Goal: Information Seeking & Learning: Learn about a topic

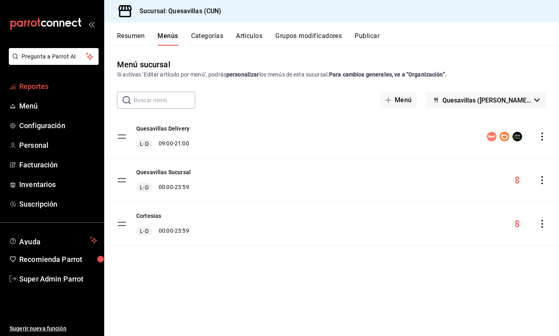
drag, startPoint x: 0, startPoint y: 0, endPoint x: 53, endPoint y: 85, distance: 99.8
click at [53, 85] on span "Reportes" at bounding box center [58, 86] width 78 height 11
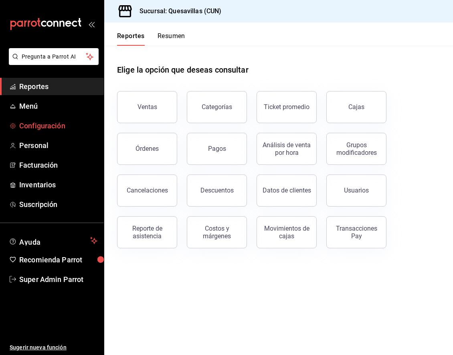
click at [22, 128] on span "Configuración" at bounding box center [58, 125] width 78 height 11
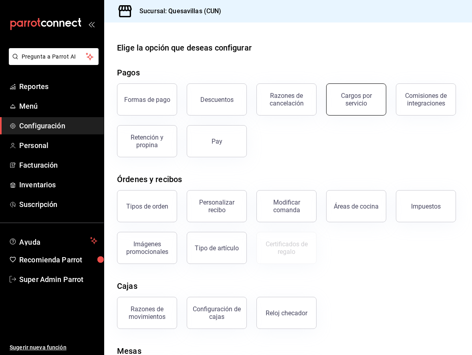
click at [383, 94] on button "Cargos por servicio" at bounding box center [356, 99] width 60 height 32
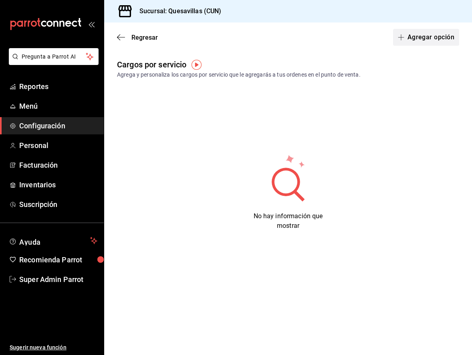
click at [433, 35] on button "Agregar opción" at bounding box center [426, 37] width 66 height 17
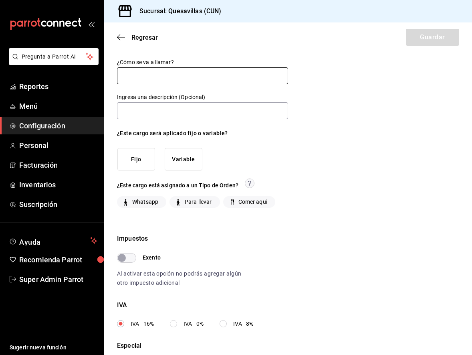
click at [157, 71] on input "text" at bounding box center [202, 75] width 171 height 17
type input "Envio a domicilio"
click at [189, 158] on button "Variable" at bounding box center [184, 159] width 38 height 23
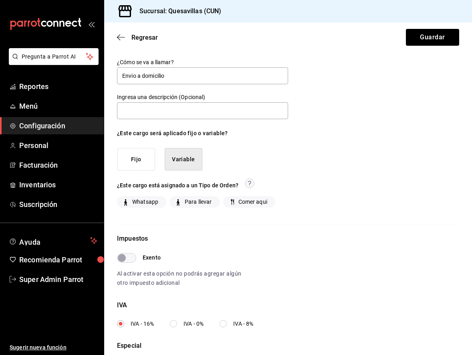
click at [142, 202] on span "Whatsapp" at bounding box center [143, 202] width 29 height 8
click at [129, 202] on input "Whatsapp" at bounding box center [125, 201] width 7 height 7
checkbox input "true"
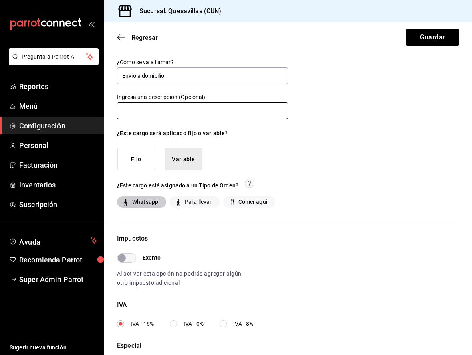
click at [173, 115] on input "text" at bounding box center [202, 110] width 171 height 17
drag, startPoint x: 435, startPoint y: 38, endPoint x: 379, endPoint y: 123, distance: 102.1
click at [379, 123] on main "Regresar Guardar ¿Cómo se va a llamar? Envio a domicilio Ingresa una descripció…" at bounding box center [288, 206] width 368 height 369
click at [194, 114] on input "text" at bounding box center [202, 110] width 171 height 17
drag, startPoint x: 117, startPoint y: 94, endPoint x: 241, endPoint y: 92, distance: 123.9
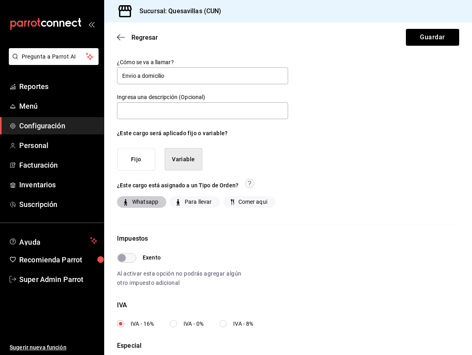
click at [241, 92] on div "¿Cómo se va a llamar? Envio a domicilio Ingresa una descripción (Opcional) ¿Est…" at bounding box center [202, 115] width 171 height 112
click at [172, 96] on label "Ingresa una descripción (Opcional)" at bounding box center [202, 97] width 171 height 6
click at [166, 97] on label "Ingresa una descripción (Opcional)" at bounding box center [202, 97] width 171 height 6
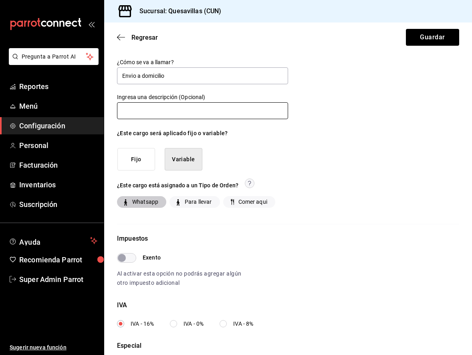
click at [216, 106] on input "text" at bounding box center [202, 110] width 171 height 17
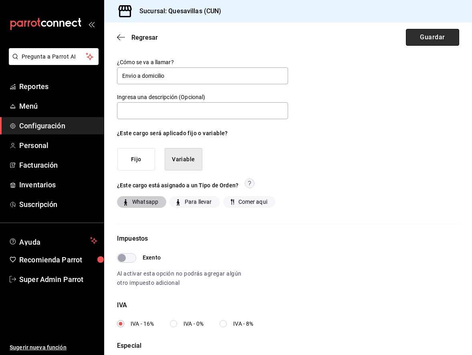
click at [432, 39] on button "Guardar" at bounding box center [432, 37] width 53 height 17
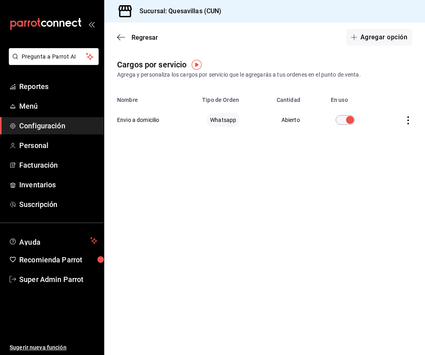
click at [289, 180] on main "Regresar Agregar opción Cargos por servicio Agrega y personaliza los cargos por…" at bounding box center [264, 188] width 321 height 332
click at [191, 233] on main "Regresar Agregar opción Cargos por servicio Agrega y personaliza los cargos por…" at bounding box center [264, 188] width 321 height 332
click at [196, 63] on img "button" at bounding box center [197, 65] width 10 height 10
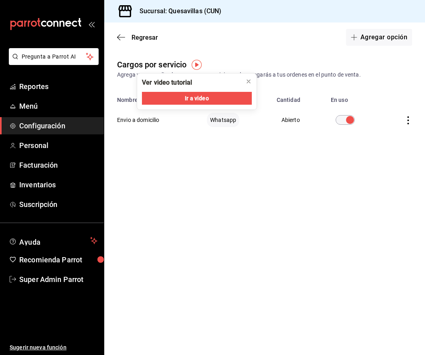
click at [273, 223] on main "Regresar Agregar opción Cargos por servicio Agrega y personaliza los cargos por…" at bounding box center [264, 188] width 321 height 332
click at [277, 229] on main "Regresar Agregar opción Cargos por servicio Agrega y personaliza los cargos por…" at bounding box center [264, 188] width 321 height 332
click at [250, 79] on icon "close" at bounding box center [248, 81] width 6 height 6
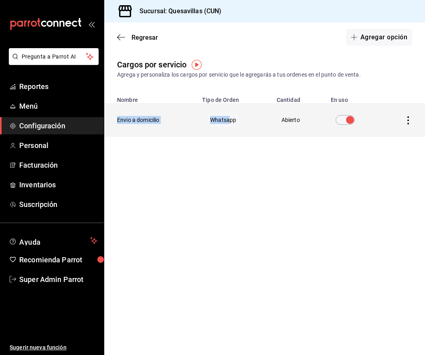
drag, startPoint x: 138, startPoint y: 121, endPoint x: 233, endPoint y: 126, distance: 94.3
click at [232, 126] on tr "Envio a domicilio Whatsapp Abierto" at bounding box center [264, 120] width 321 height 34
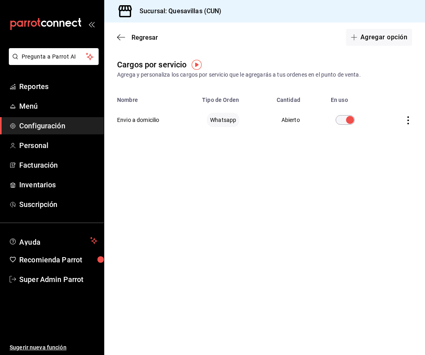
click at [235, 158] on div "Cargos por servicio Agrega y personaliza los cargos por servicio que le agregar…" at bounding box center [264, 114] width 321 height 110
drag, startPoint x: 247, startPoint y: 209, endPoint x: 254, endPoint y: 205, distance: 8.1
click at [247, 209] on main "Regresar Agregar opción Cargos por servicio Agrega y personaliza los cargos por…" at bounding box center [264, 188] width 321 height 332
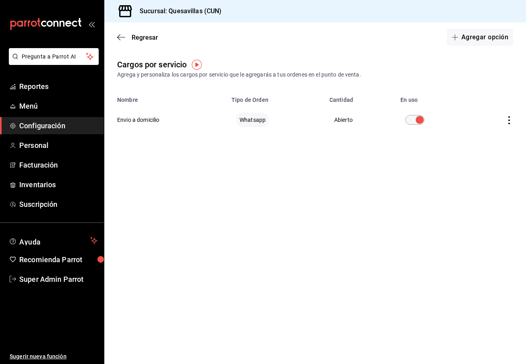
click at [347, 205] on main "Regresar Agregar opción Cargos por servicio Agrega y personaliza los cargos por…" at bounding box center [314, 193] width 421 height 342
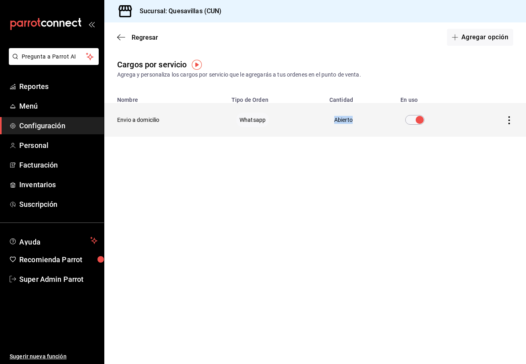
drag, startPoint x: 333, startPoint y: 118, endPoint x: 355, endPoint y: 118, distance: 22.5
click at [355, 118] on td "Abierto" at bounding box center [359, 120] width 71 height 34
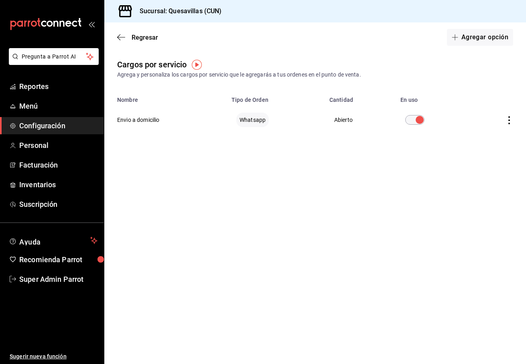
click at [368, 277] on main "Regresar Agregar opción Cargos por servicio Agrega y personaliza los cargos por…" at bounding box center [314, 193] width 421 height 342
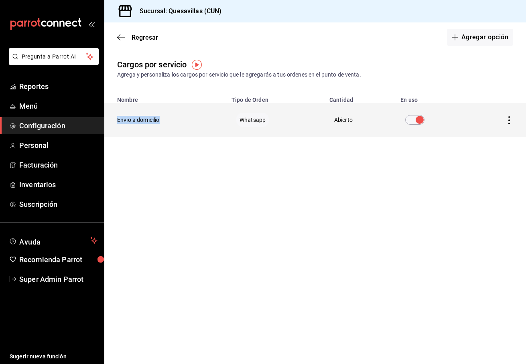
drag, startPoint x: 115, startPoint y: 118, endPoint x: 176, endPoint y: 124, distance: 60.8
click at [176, 124] on th "Envio a domicilio" at bounding box center [165, 120] width 122 height 34
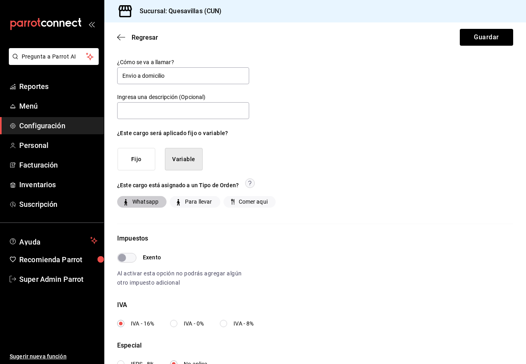
click at [119, 43] on div "Regresar Guardar" at bounding box center [314, 37] width 421 height 30
click at [124, 36] on icon "button" at bounding box center [121, 37] width 8 height 7
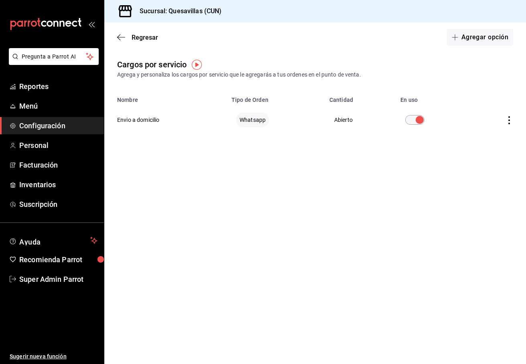
click at [341, 196] on main "Regresar Agregar opción Cargos por servicio Agrega y personaliza los cargos por…" at bounding box center [314, 193] width 421 height 342
click at [354, 225] on main "Regresar Agregar opción Cargos por servicio Agrega y personaliza los cargos por…" at bounding box center [314, 193] width 421 height 342
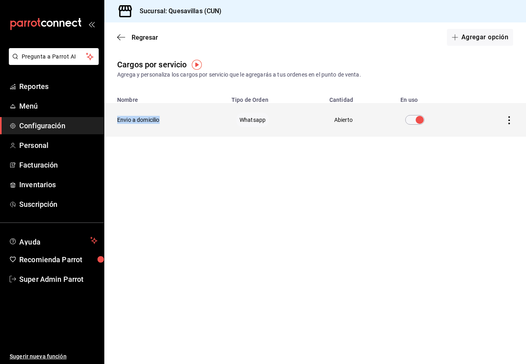
drag, startPoint x: 112, startPoint y: 120, endPoint x: 202, endPoint y: 116, distance: 89.9
click at [202, 116] on th "Envio a domicilio" at bounding box center [165, 120] width 122 height 34
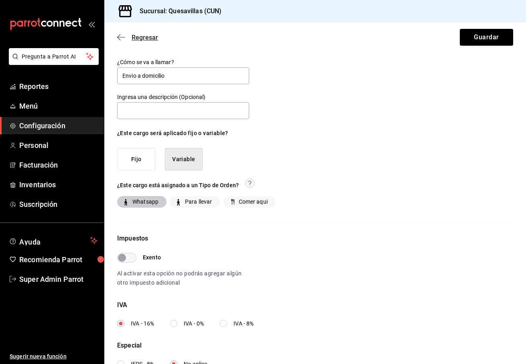
click at [120, 38] on icon "button" at bounding box center [121, 37] width 8 height 7
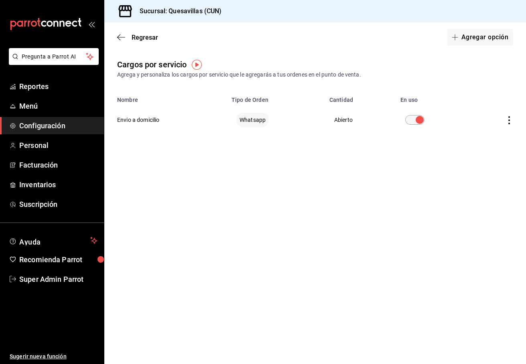
click at [381, 293] on main "Regresar Agregar opción Cargos por servicio Agrega y personaliza los cargos por…" at bounding box center [314, 193] width 421 height 342
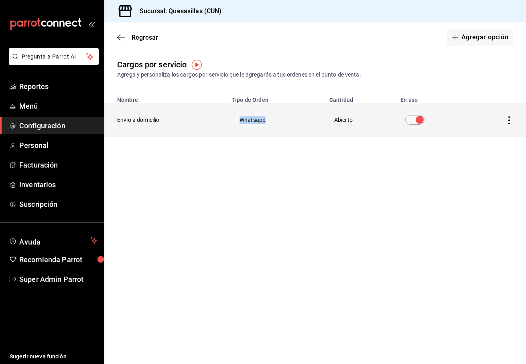
drag, startPoint x: 242, startPoint y: 121, endPoint x: 288, endPoint y: 119, distance: 45.8
click at [288, 119] on td "Whatsapp" at bounding box center [276, 120] width 98 height 34
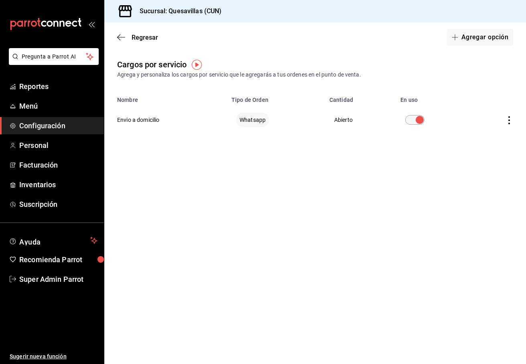
click at [269, 188] on main "Regresar Agregar opción Cargos por servicio Agrega y personaliza los cargos por…" at bounding box center [314, 193] width 421 height 342
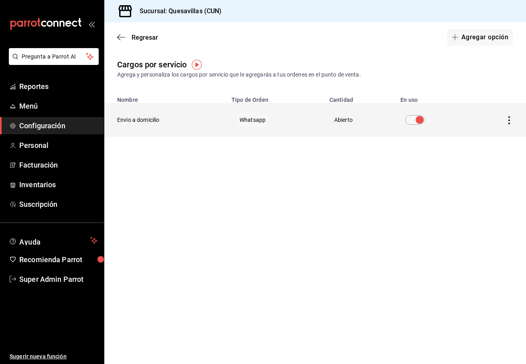
click at [506, 120] on icon "actions" at bounding box center [509, 120] width 8 height 8
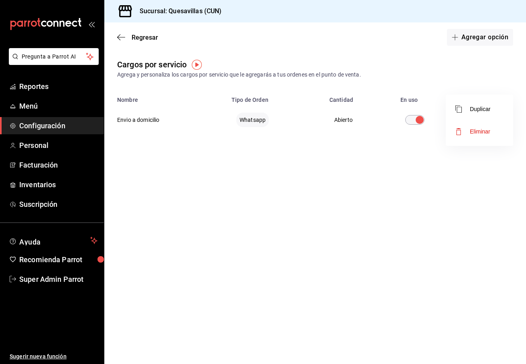
click at [230, 229] on div at bounding box center [263, 182] width 526 height 364
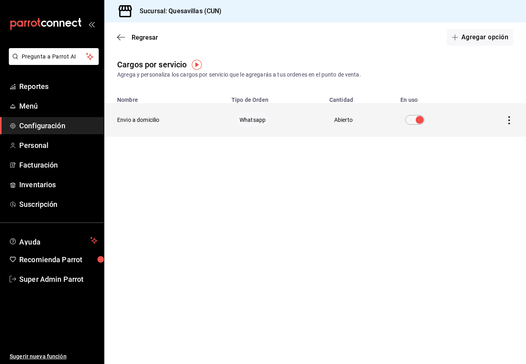
click at [128, 119] on th "Envio a domicilio" at bounding box center [165, 120] width 122 height 34
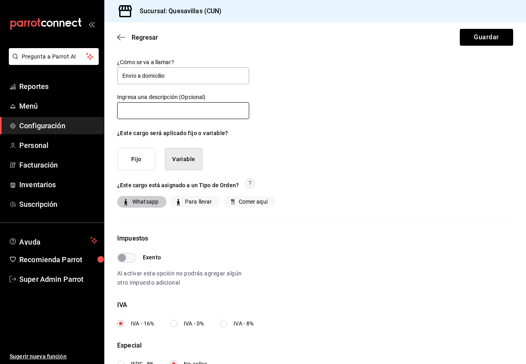
click at [154, 115] on input "text" at bounding box center [183, 110] width 132 height 17
drag, startPoint x: 169, startPoint y: 79, endPoint x: 83, endPoint y: 80, distance: 86.2
click at [81, 80] on div "Pregunta a Parrot AI Reportes Menú Configuración Personal Facturación Inventari…" at bounding box center [263, 182] width 526 height 364
click at [120, 37] on icon "button" at bounding box center [121, 37] width 8 height 7
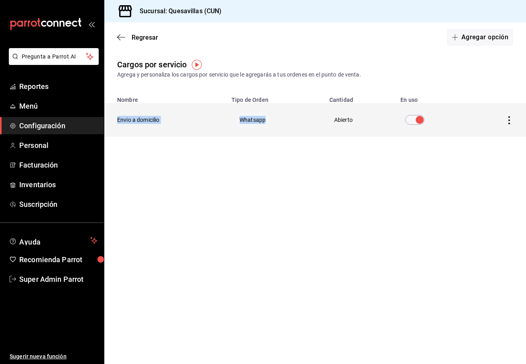
drag, startPoint x: 117, startPoint y: 121, endPoint x: 324, endPoint y: 128, distance: 207.0
click at [324, 128] on tr "Envio a domicilio Whatsapp Abierto" at bounding box center [314, 120] width 421 height 34
click at [325, 129] on td "Abierto" at bounding box center [359, 120] width 71 height 34
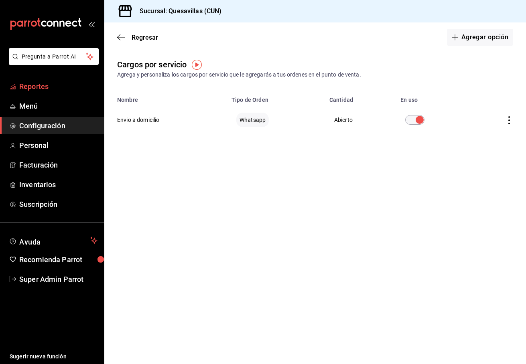
click at [45, 88] on span "Reportes" at bounding box center [58, 86] width 78 height 11
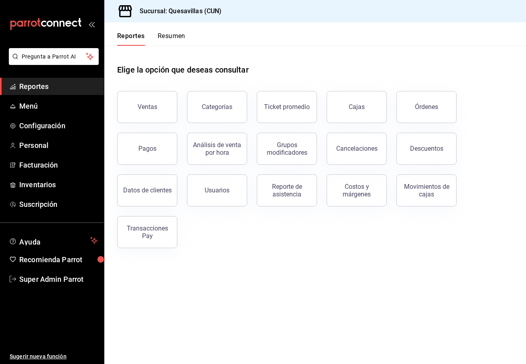
click at [190, 104] on button "Categorías" at bounding box center [217, 107] width 60 height 32
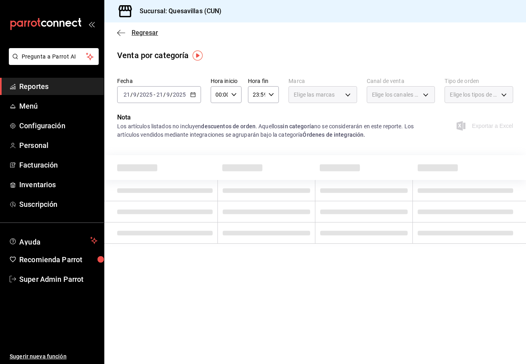
click at [125, 34] on icon "button" at bounding box center [121, 32] width 8 height 7
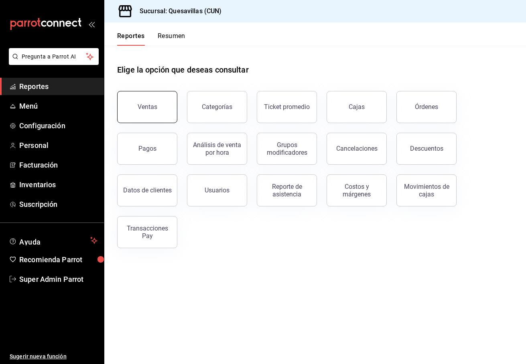
click at [156, 106] on div "Ventas" at bounding box center [148, 107] width 20 height 8
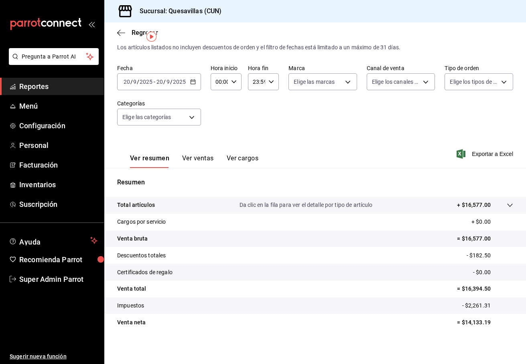
scroll to position [20, 0]
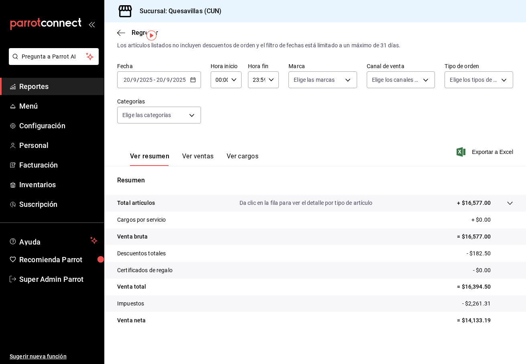
click at [162, 79] on input "20" at bounding box center [159, 80] width 7 height 6
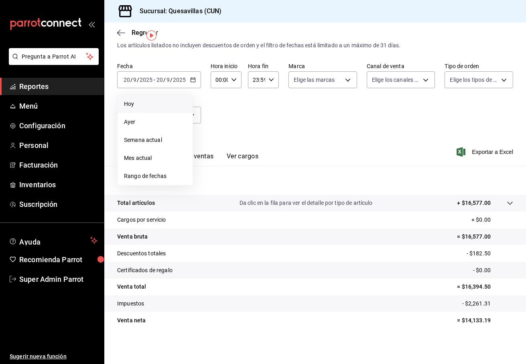
click at [161, 104] on span "Hoy" at bounding box center [155, 104] width 62 height 8
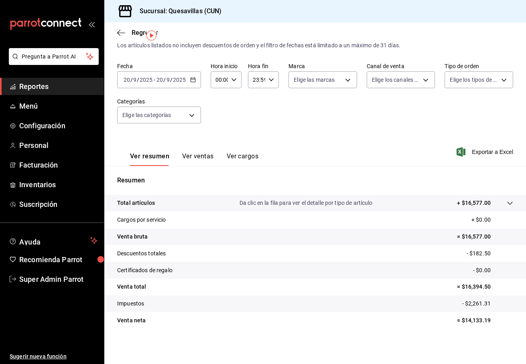
click at [168, 78] on input "9" at bounding box center [168, 80] width 4 height 6
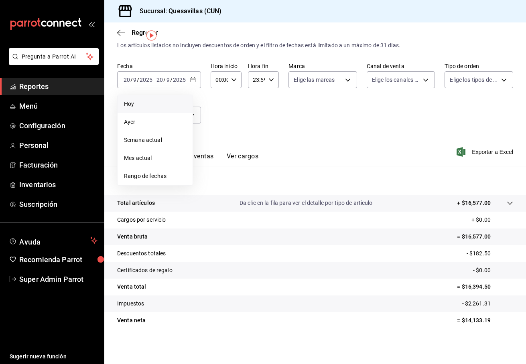
click at [68, 85] on span "Reportes" at bounding box center [58, 86] width 78 height 11
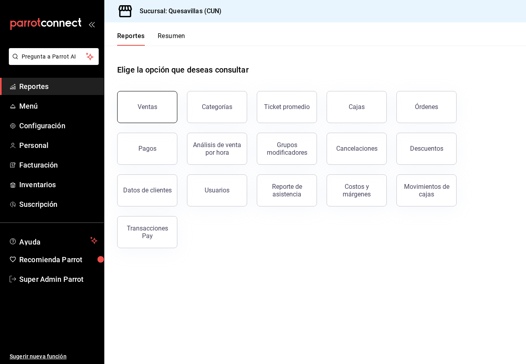
click at [132, 100] on button "Ventas" at bounding box center [147, 107] width 60 height 32
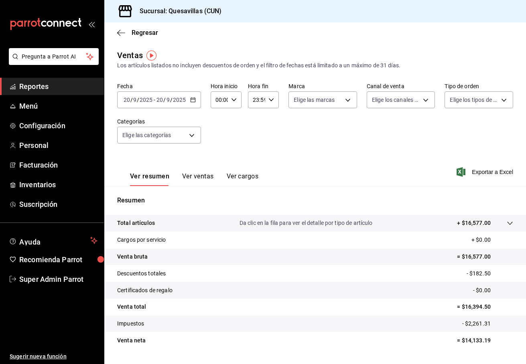
click at [140, 100] on input "2025" at bounding box center [146, 100] width 14 height 6
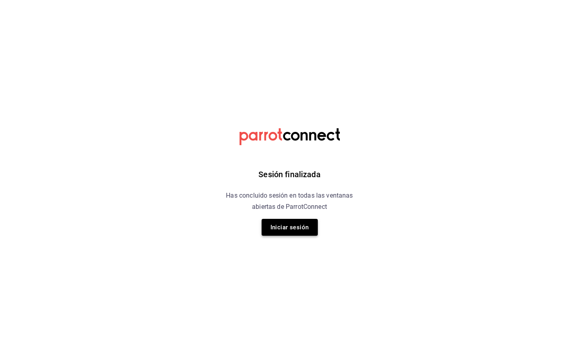
click at [299, 229] on button "Iniciar sesión" at bounding box center [289, 227] width 56 height 17
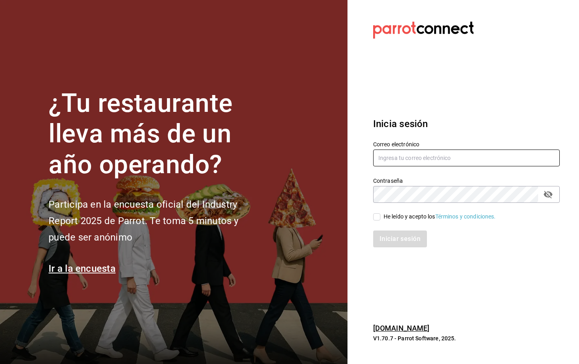
type input "quesavillas@cun.com"
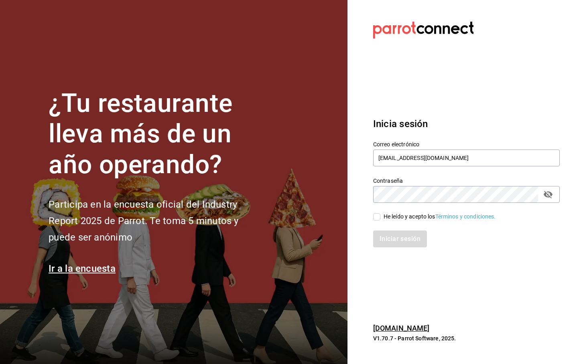
click at [377, 216] on input "He leído y acepto los Términos y condiciones." at bounding box center [376, 216] width 7 height 7
checkbox input "true"
click at [397, 237] on button "Iniciar sesión" at bounding box center [400, 239] width 55 height 17
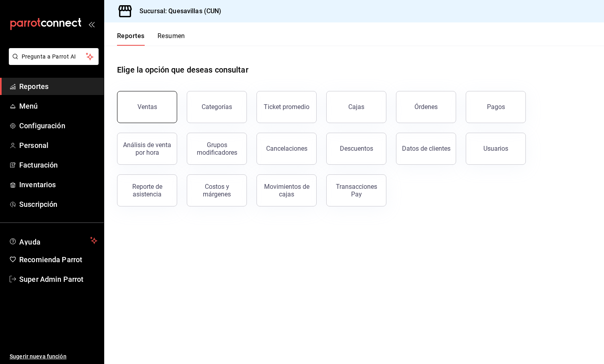
click at [148, 111] on button "Ventas" at bounding box center [147, 107] width 60 height 32
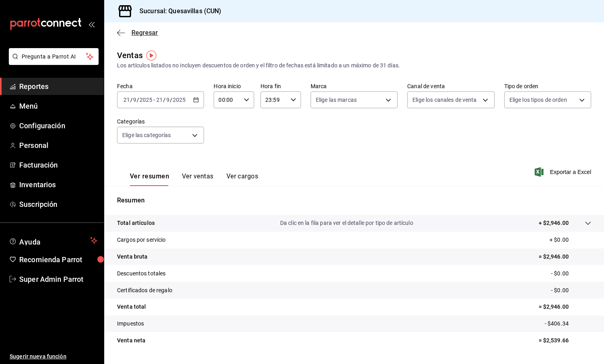
click at [121, 34] on icon "button" at bounding box center [121, 32] width 8 height 7
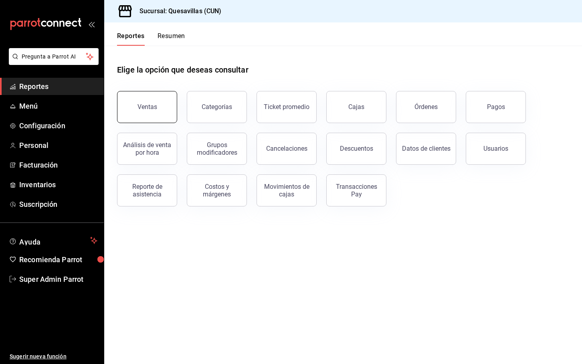
click at [150, 114] on button "Ventas" at bounding box center [147, 107] width 60 height 32
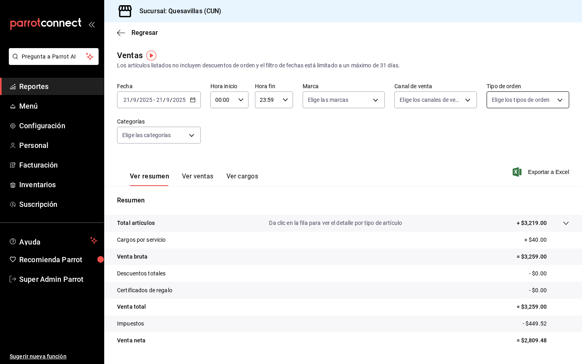
click at [504, 105] on body "Pregunta a Parrot AI Reportes Menú Configuración Personal Facturación Inventari…" at bounding box center [291, 182] width 582 height 364
click at [520, 163] on li "Whatsapp" at bounding box center [523, 158] width 80 height 18
type input "612f1a86-2f48-4e23-b011-efc7f9016ebe"
checkbox input "true"
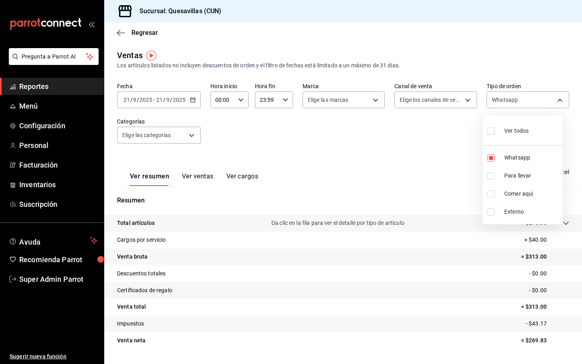
click at [306, 146] on div at bounding box center [291, 182] width 582 height 364
click at [203, 175] on button "Ver ventas" at bounding box center [198, 179] width 32 height 14
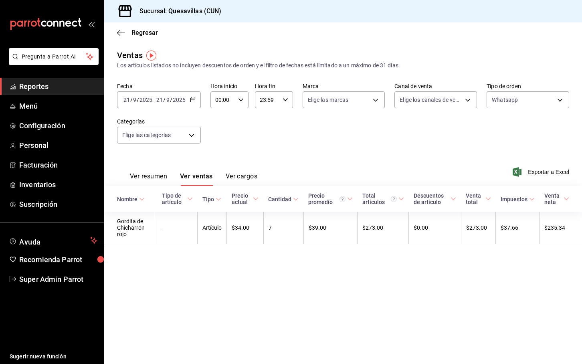
click at [199, 171] on div "Ver resumen Ver ventas Ver cargos" at bounding box center [187, 174] width 140 height 23
click at [192, 174] on button "Ver ventas" at bounding box center [196, 179] width 33 height 14
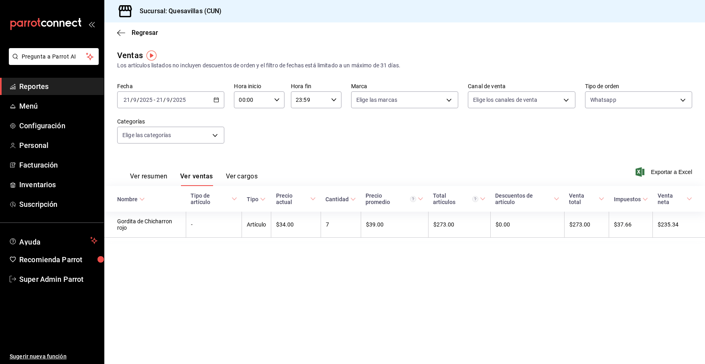
click at [574, 250] on div "Ventas Los artículos listados no incluyen descuentos de orden y el filtro de fe…" at bounding box center [404, 151] width 600 height 205
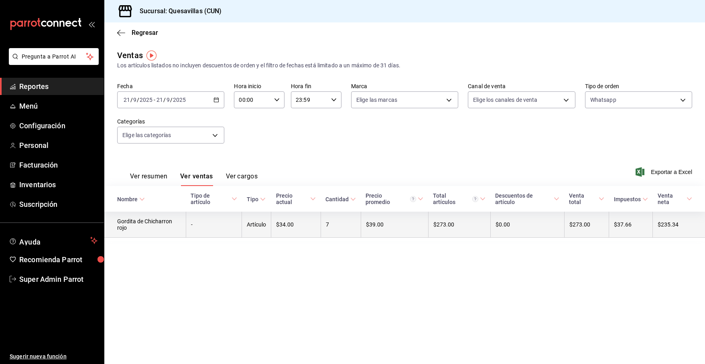
click at [537, 225] on td "$0.00" at bounding box center [527, 225] width 74 height 26
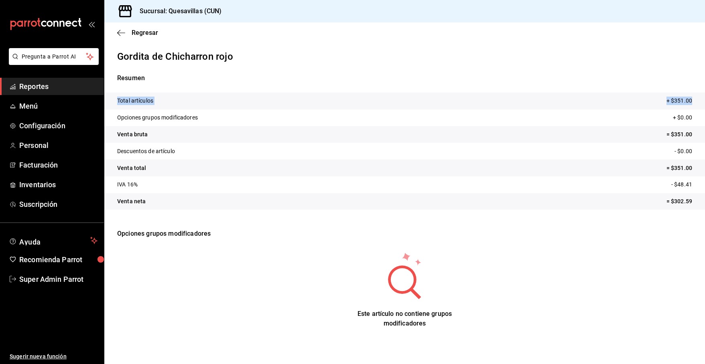
drag, startPoint x: 114, startPoint y: 103, endPoint x: 699, endPoint y: 102, distance: 585.0
click at [578, 102] on tr "Total artículos + $351.00" at bounding box center [404, 101] width 600 height 17
click at [275, 112] on tr "Opciones grupos modificadores + $0.00" at bounding box center [404, 117] width 600 height 17
click at [122, 31] on icon "button" at bounding box center [121, 32] width 8 height 7
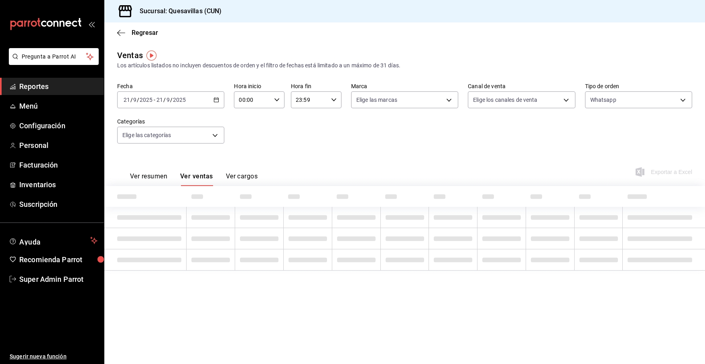
type input "612f1a86-2f48-4e23-b011-efc7f9016ebe"
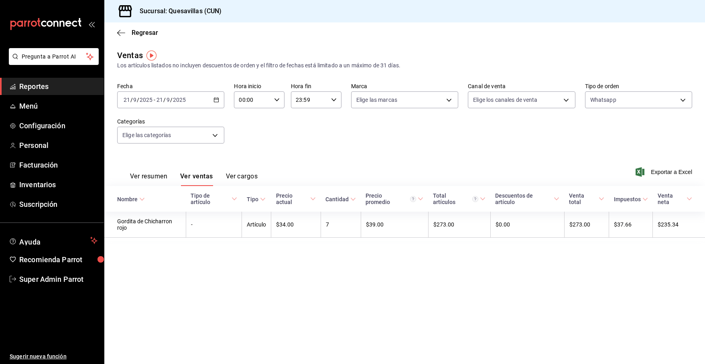
click at [235, 199] on icon at bounding box center [234, 199] width 6 height 6
click at [236, 177] on button "Ver cargos" at bounding box center [242, 179] width 32 height 14
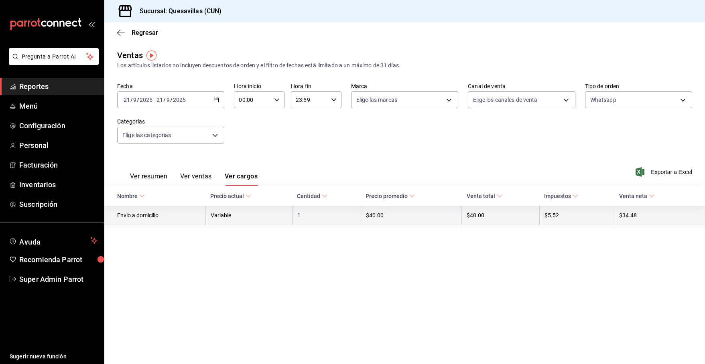
click at [184, 216] on td "Envio a domicilio" at bounding box center [154, 216] width 101 height 20
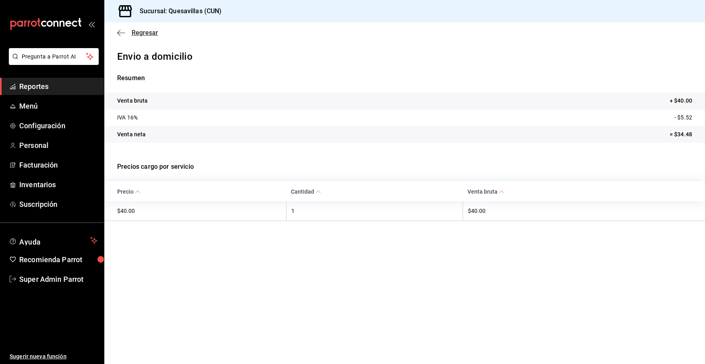
click at [121, 33] on icon "button" at bounding box center [121, 32] width 8 height 7
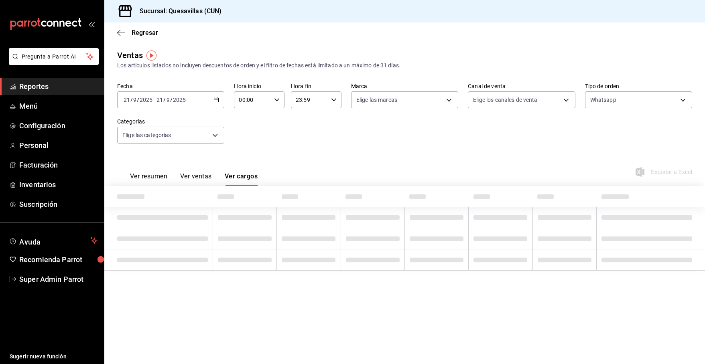
type input "612f1a86-2f48-4e23-b011-efc7f9016ebe"
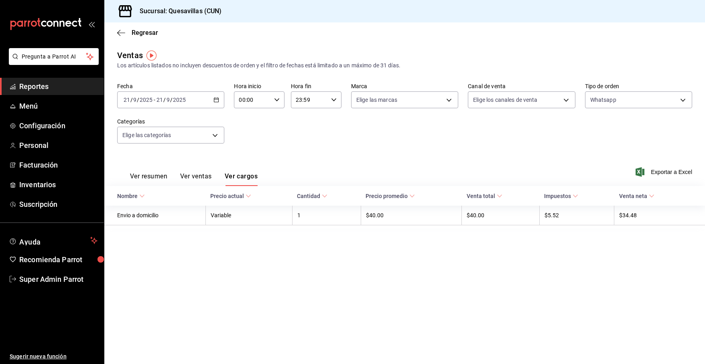
click at [35, 91] on span "Reportes" at bounding box center [58, 86] width 78 height 11
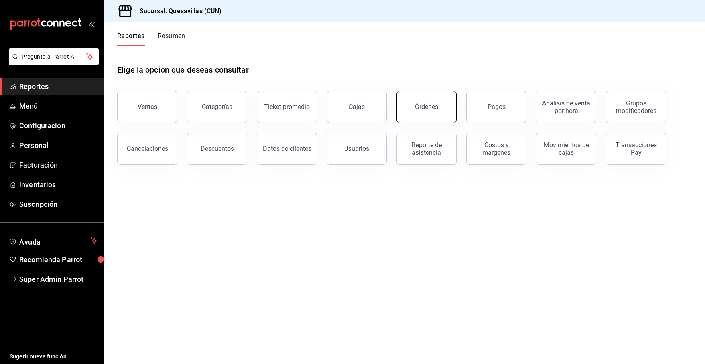
click at [426, 103] on button "Órdenes" at bounding box center [426, 107] width 60 height 32
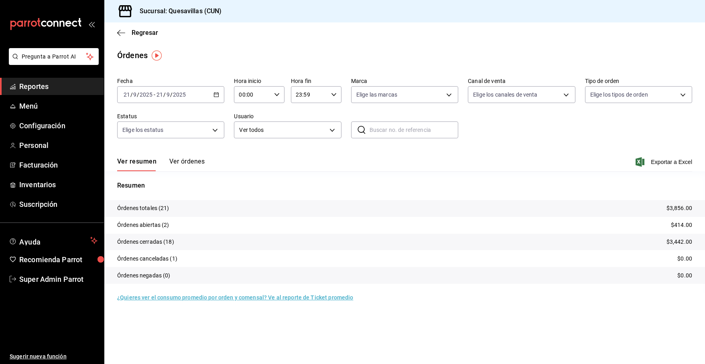
click at [187, 163] on button "Ver órdenes" at bounding box center [186, 165] width 35 height 14
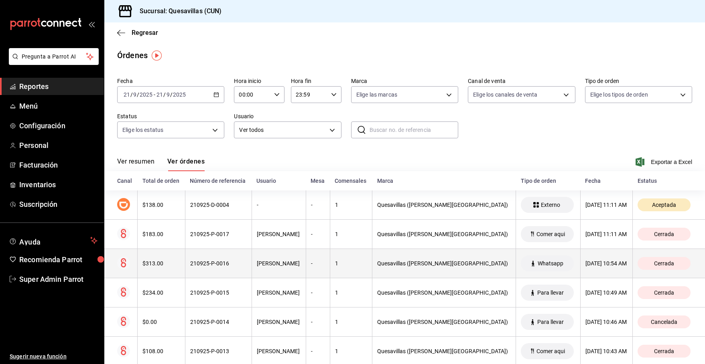
click at [361, 267] on th "1" at bounding box center [351, 263] width 42 height 29
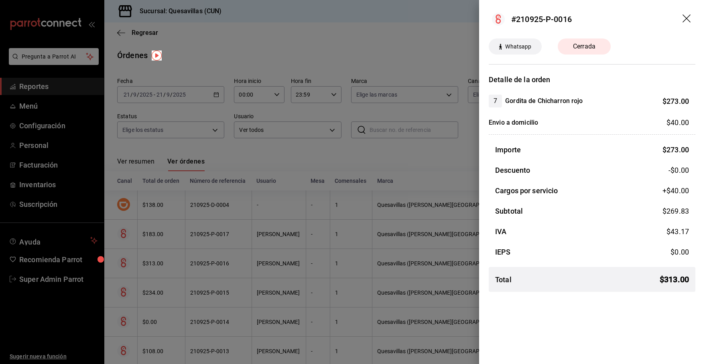
click at [285, 108] on div at bounding box center [352, 182] width 705 height 364
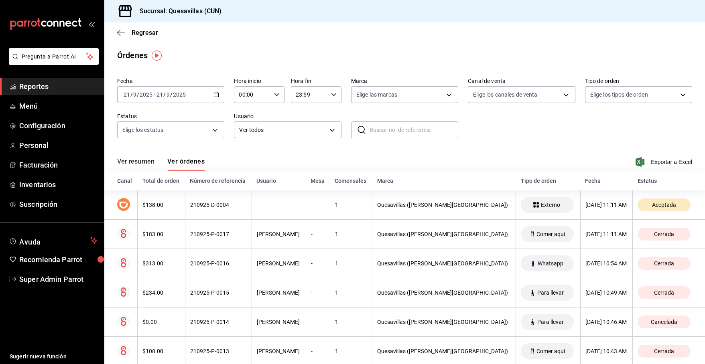
drag, startPoint x: 127, startPoint y: 159, endPoint x: 141, endPoint y: 160, distance: 14.0
click at [127, 159] on button "Ver resumen" at bounding box center [135, 165] width 37 height 14
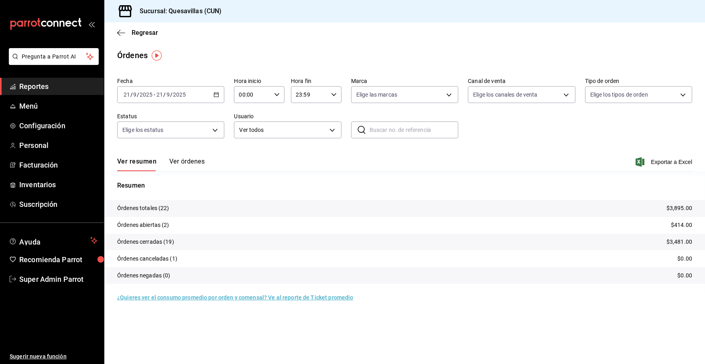
click at [578, 161] on div "Ver resumen Ver órdenes Exportar a Excel" at bounding box center [404, 159] width 575 height 23
drag, startPoint x: 585, startPoint y: 194, endPoint x: 575, endPoint y: 194, distance: 9.6
click at [578, 194] on div "Resumen Órdenes totales (22) $3,895.00 Órdenes abiertas (2) $414.00 Órdenes cer…" at bounding box center [404, 237] width 600 height 113
click at [44, 84] on span "Reportes" at bounding box center [58, 86] width 78 height 11
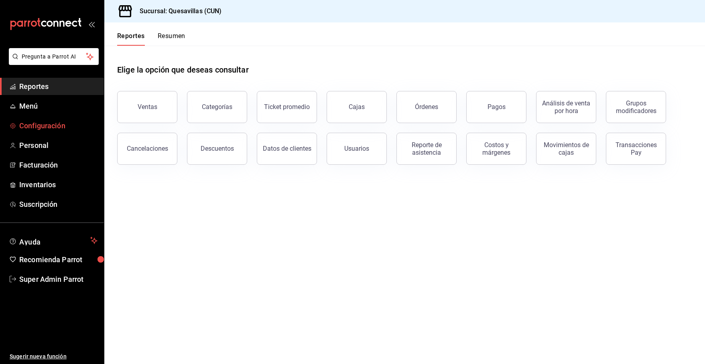
click at [66, 127] on span "Configuración" at bounding box center [58, 125] width 78 height 11
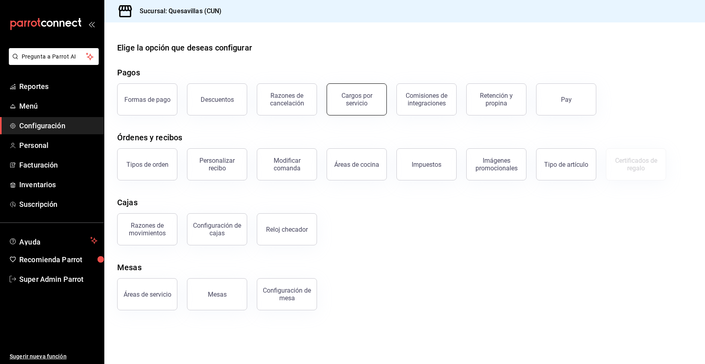
click at [355, 99] on div "Cargos por servicio" at bounding box center [357, 99] width 50 height 15
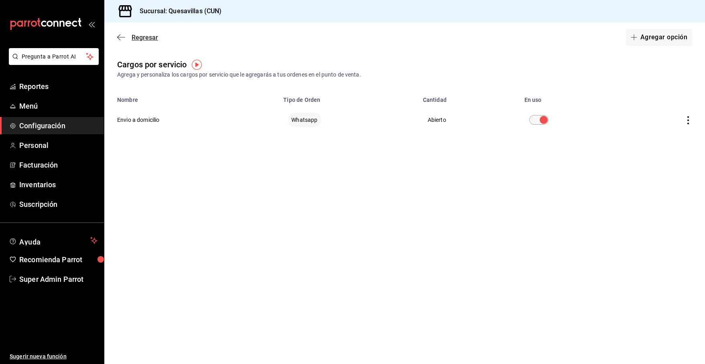
click at [124, 38] on icon "button" at bounding box center [121, 37] width 8 height 7
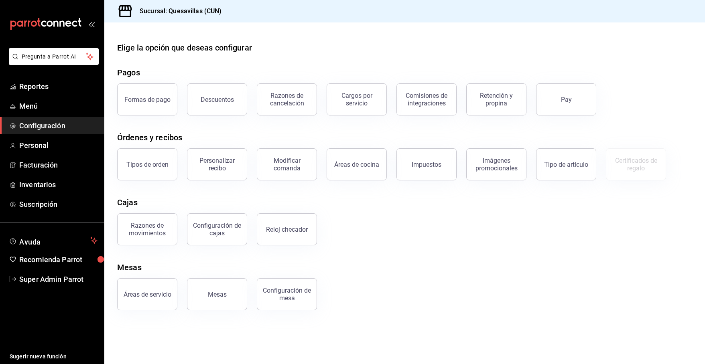
click at [528, 268] on div "Mesas" at bounding box center [404, 267] width 575 height 12
click at [132, 108] on button "Formas de pago" at bounding box center [147, 99] width 60 height 32
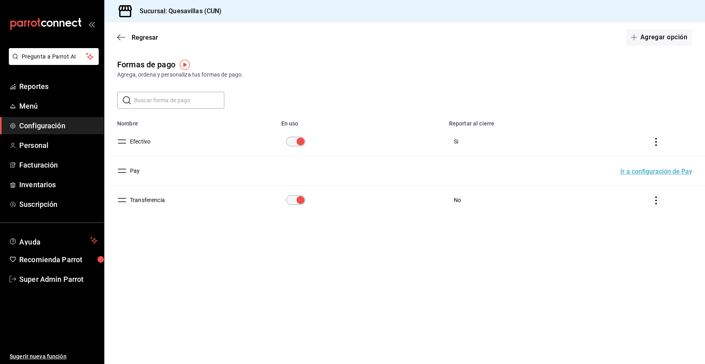
click at [28, 124] on span "Configuración" at bounding box center [58, 125] width 78 height 11
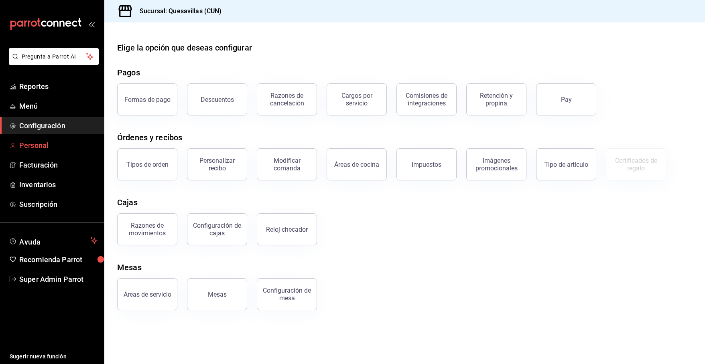
click at [33, 140] on span "Personal" at bounding box center [58, 145] width 78 height 11
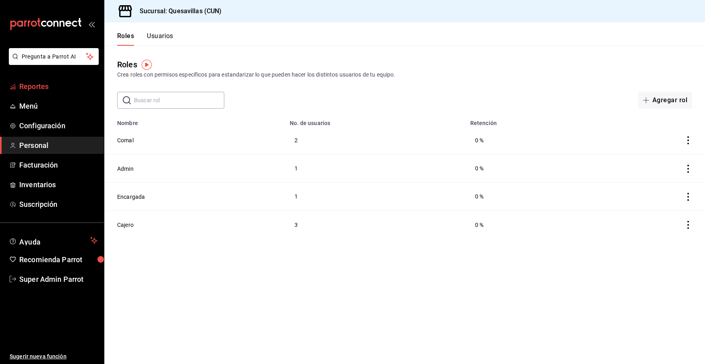
click at [41, 83] on span "Reportes" at bounding box center [58, 86] width 78 height 11
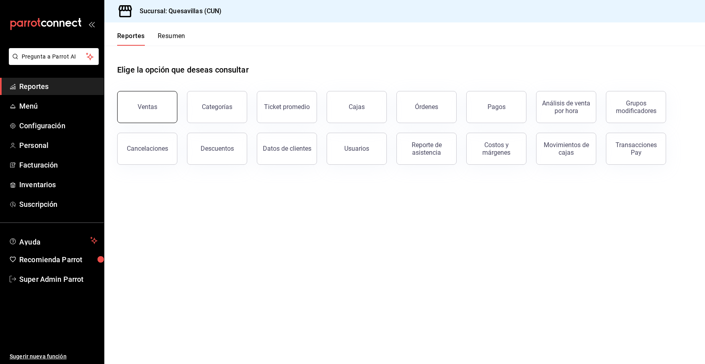
click at [158, 108] on button "Ventas" at bounding box center [147, 107] width 60 height 32
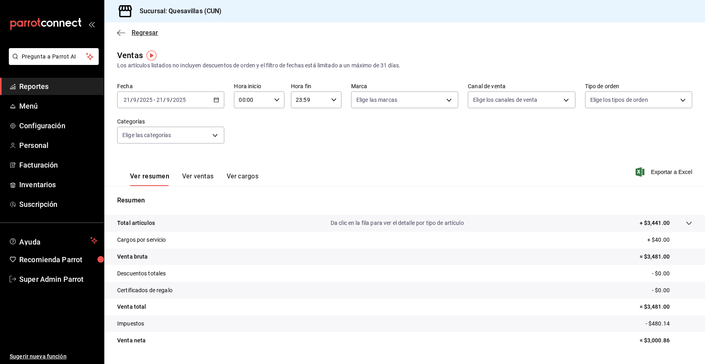
click at [119, 35] on icon "button" at bounding box center [121, 32] width 8 height 7
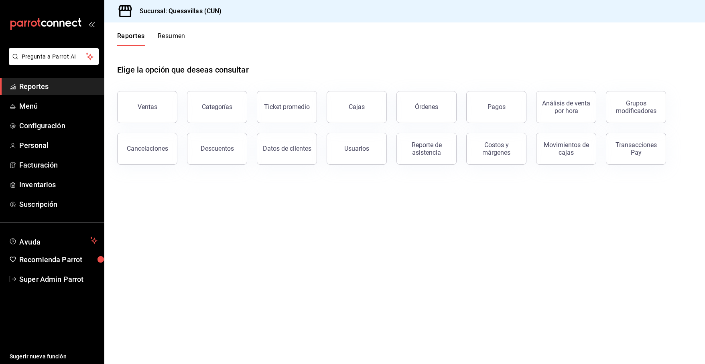
click at [172, 44] on button "Resumen" at bounding box center [172, 39] width 28 height 14
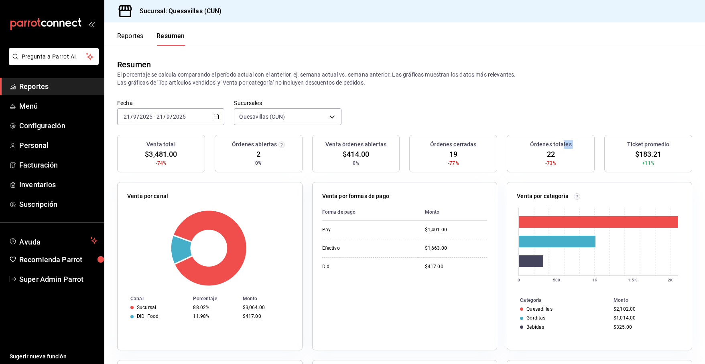
drag, startPoint x: 541, startPoint y: 152, endPoint x: 580, endPoint y: 152, distance: 38.9
click at [571, 152] on div "Órdenes totales 22 -73%" at bounding box center [550, 154] width 88 height 38
click at [559, 153] on div "Órdenes totales 22 -73%" at bounding box center [550, 154] width 88 height 38
click at [121, 39] on button "Reportes" at bounding box center [130, 39] width 26 height 14
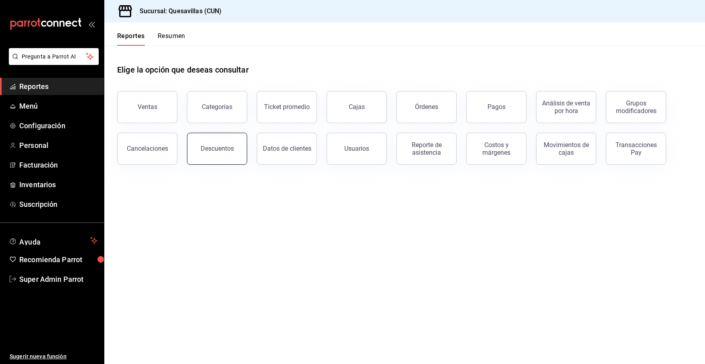
click at [215, 151] on div "Descuentos" at bounding box center [216, 149] width 33 height 8
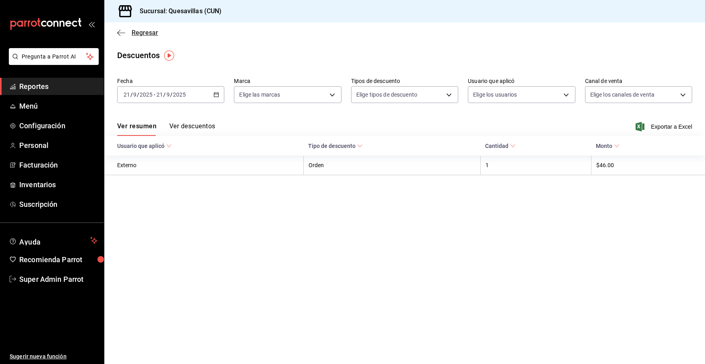
click at [124, 36] on icon "button" at bounding box center [121, 32] width 8 height 7
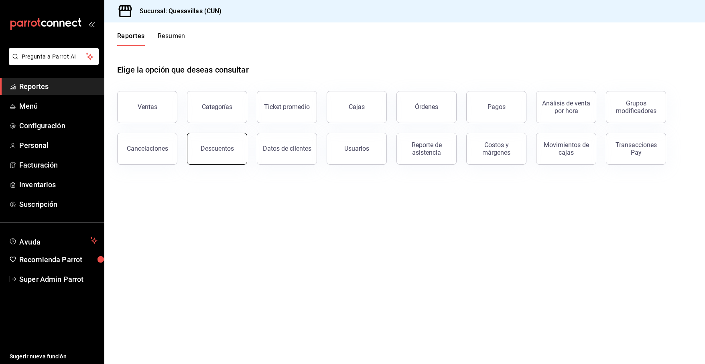
click at [210, 153] on button "Descuentos" at bounding box center [217, 149] width 60 height 32
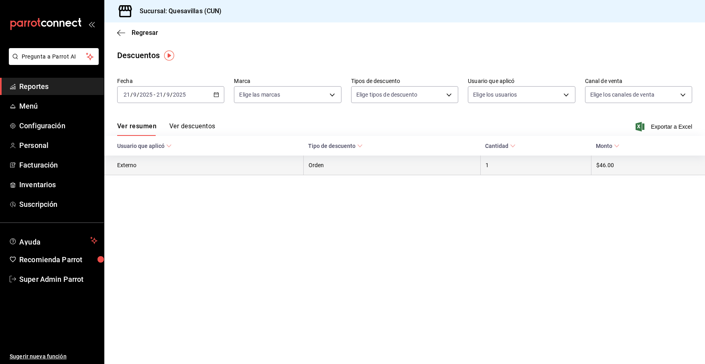
click at [375, 165] on th "Orden" at bounding box center [391, 166] width 177 height 20
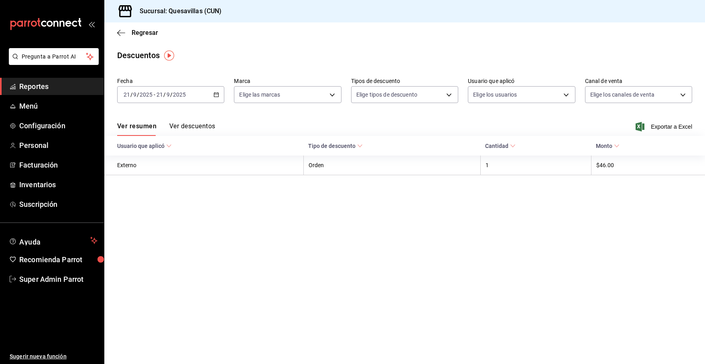
click at [578, 147] on span "Monto" at bounding box center [607, 146] width 24 height 6
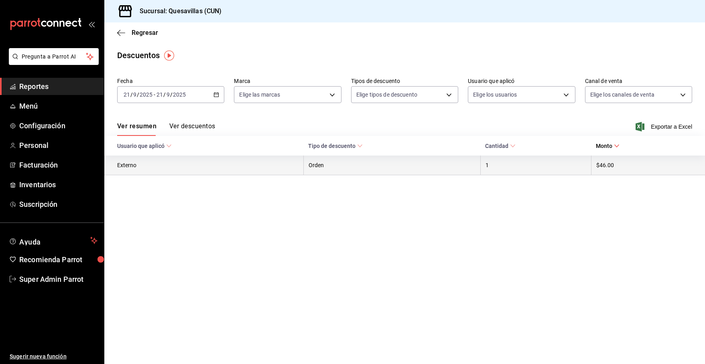
click at [330, 163] on th "Orden" at bounding box center [391, 166] width 177 height 20
drag, startPoint x: 335, startPoint y: 163, endPoint x: 219, endPoint y: 158, distance: 116.8
click at [219, 158] on tr "Externo Orden 1 $46.00" at bounding box center [404, 166] width 600 height 20
click at [119, 163] on th "Externo" at bounding box center [203, 166] width 199 height 20
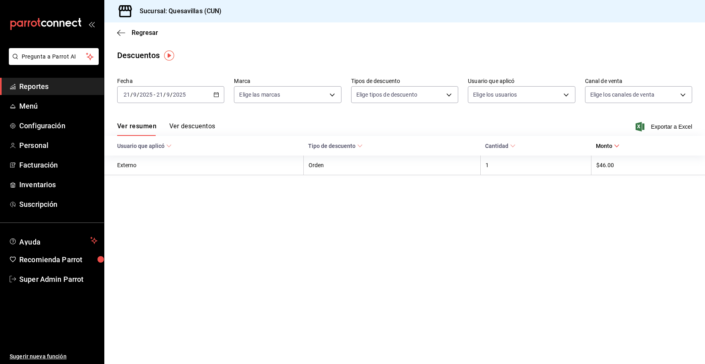
click at [578, 144] on icon at bounding box center [617, 146] width 6 height 6
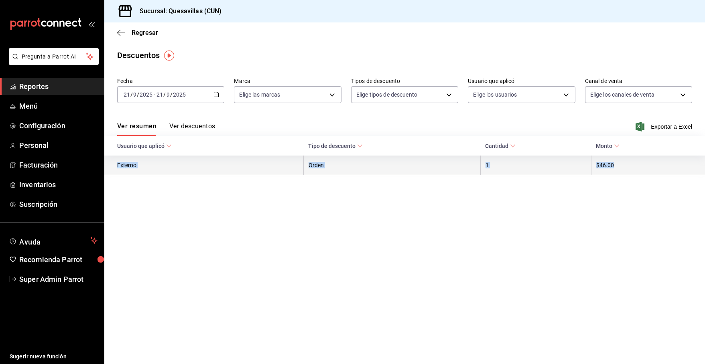
drag, startPoint x: 627, startPoint y: 168, endPoint x: 110, endPoint y: 164, distance: 516.9
click at [110, 164] on tr "Externo Orden 1 $46.00" at bounding box center [404, 166] width 600 height 20
click at [118, 163] on th "Externo" at bounding box center [203, 166] width 199 height 20
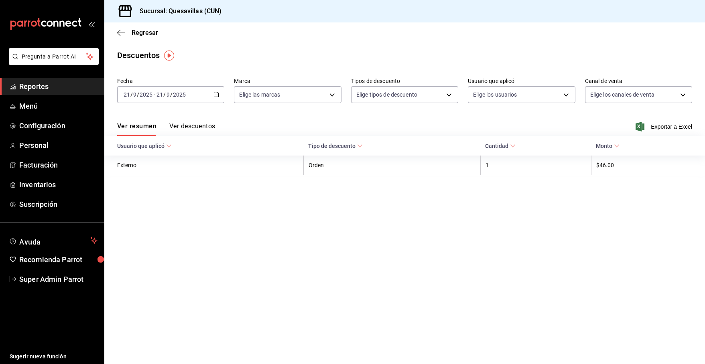
click at [156, 145] on span "Usuario que aplicó" at bounding box center [144, 146] width 55 height 6
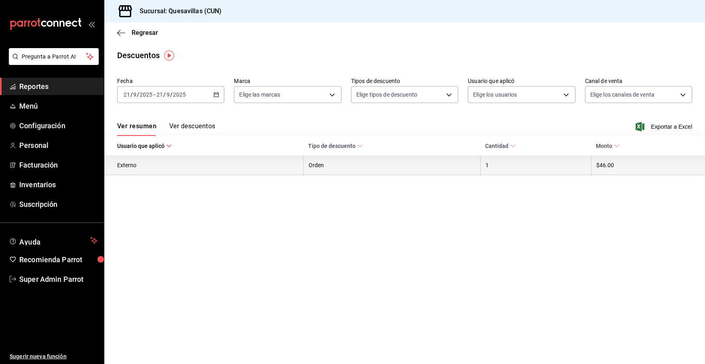
click at [125, 168] on th "Externo" at bounding box center [203, 166] width 199 height 20
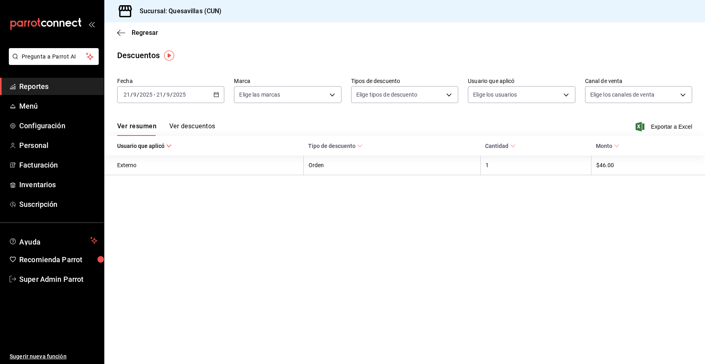
click at [201, 122] on div "Ver resumen Ver descuentos Exportar a Excel" at bounding box center [404, 124] width 600 height 23
click at [201, 123] on button "Ver descuentos" at bounding box center [192, 129] width 46 height 14
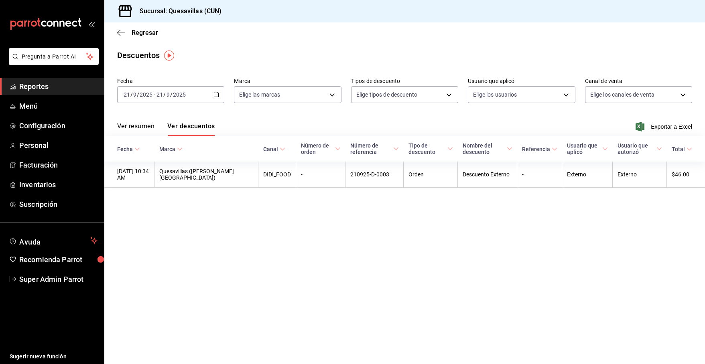
click at [129, 130] on button "Ver resumen" at bounding box center [135, 129] width 37 height 14
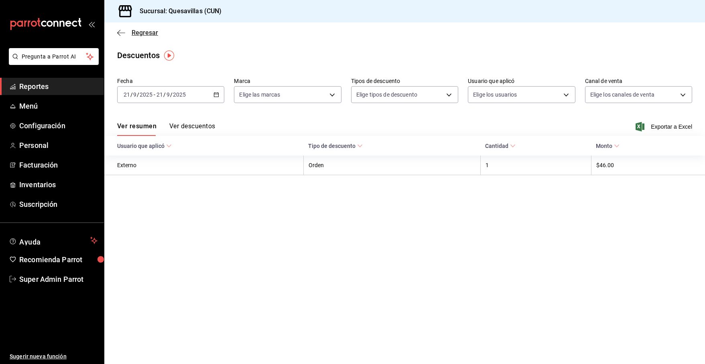
click at [123, 32] on icon "button" at bounding box center [121, 32] width 8 height 7
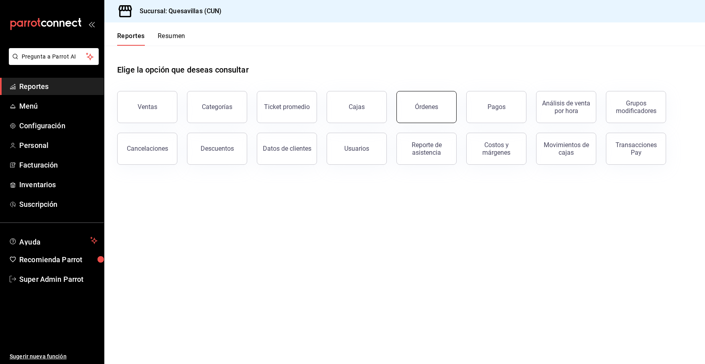
click at [429, 116] on button "Órdenes" at bounding box center [426, 107] width 60 height 32
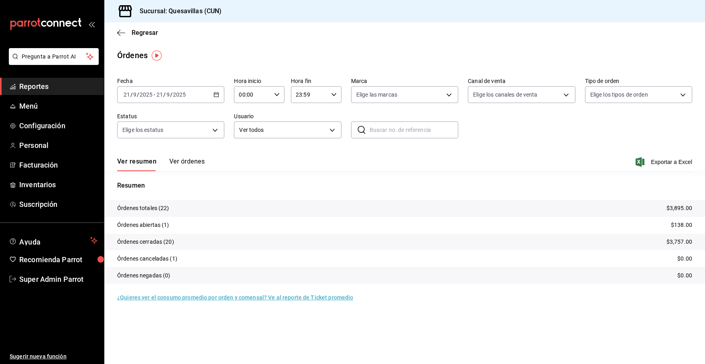
click at [188, 160] on button "Ver órdenes" at bounding box center [186, 165] width 35 height 14
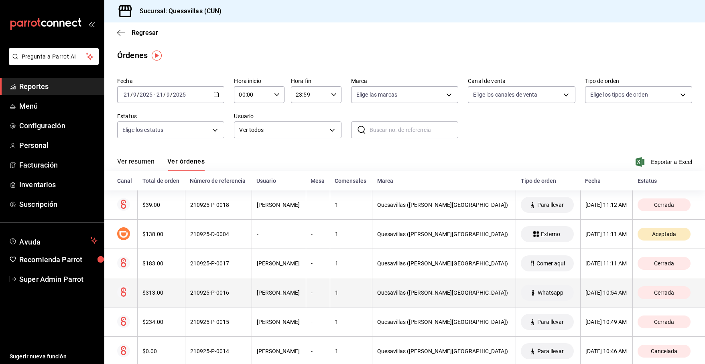
click at [578, 295] on th "[DATE] 10:54 AM" at bounding box center [606, 292] width 53 height 29
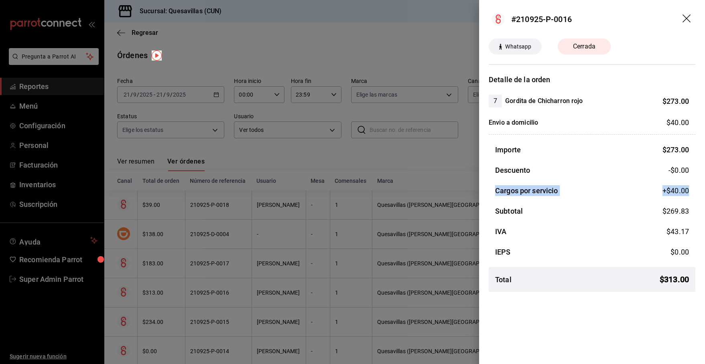
drag, startPoint x: 486, startPoint y: 185, endPoint x: 695, endPoint y: 192, distance: 209.0
click at [578, 192] on div "Detalle de la orden 7 Gordita de Chicharron rojo $ 273.00 Envio a domicilio $ 4…" at bounding box center [592, 186] width 226 height 224
drag, startPoint x: 688, startPoint y: 191, endPoint x: 493, endPoint y: 195, distance: 194.9
click at [493, 195] on div "Cargos por servicio +$ 40.00" at bounding box center [591, 190] width 207 height 11
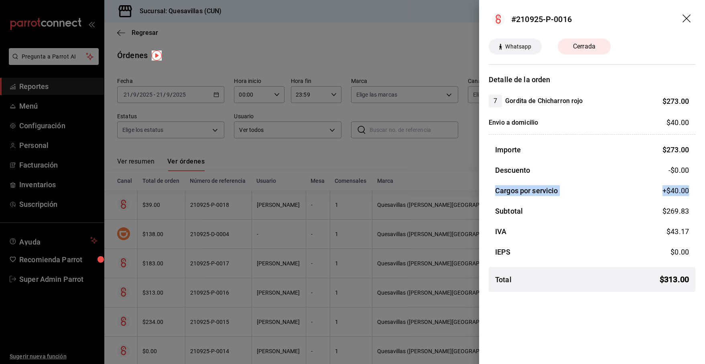
click at [578, 182] on div "Importe $ 273.00 Descuento -$0.00 Cargos por servicio +$ 40.00 Subtotal $ 269.8…" at bounding box center [591, 221] width 207 height 154
drag, startPoint x: 650, startPoint y: 194, endPoint x: 702, endPoint y: 191, distance: 52.6
click at [578, 191] on div "Detalle de la orden 7 Gordita de Chicharron rojo $ 273.00 Envio a domicilio $ 4…" at bounding box center [592, 186] width 226 height 224
click at [578, 192] on span "+$ 40.00" at bounding box center [675, 190] width 26 height 11
drag, startPoint x: 307, startPoint y: 176, endPoint x: 287, endPoint y: 172, distance: 20.8
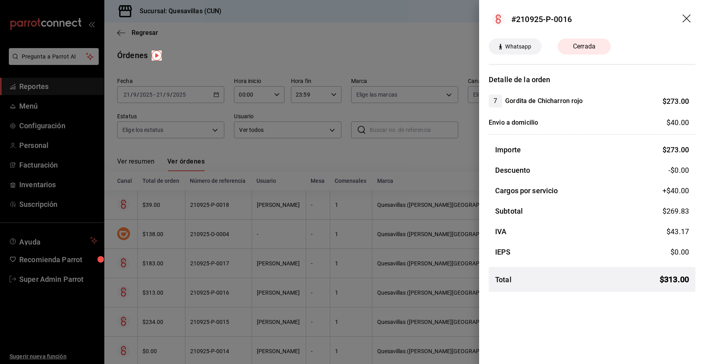
click at [307, 176] on div at bounding box center [352, 182] width 705 height 364
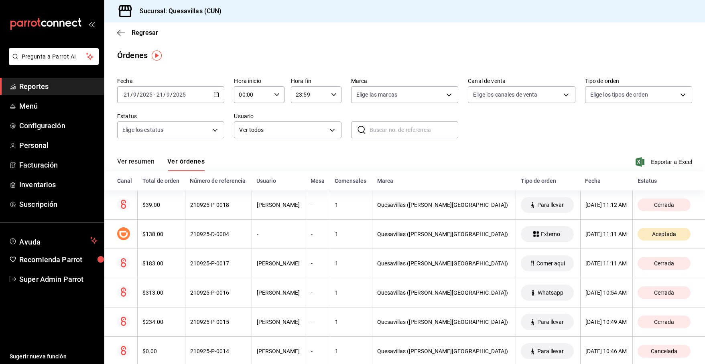
click at [45, 81] on span "Reportes" at bounding box center [58, 86] width 78 height 11
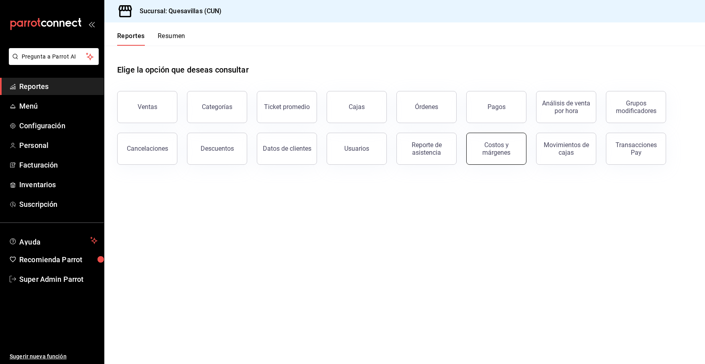
click at [499, 154] on div "Costos y márgenes" at bounding box center [496, 148] width 50 height 15
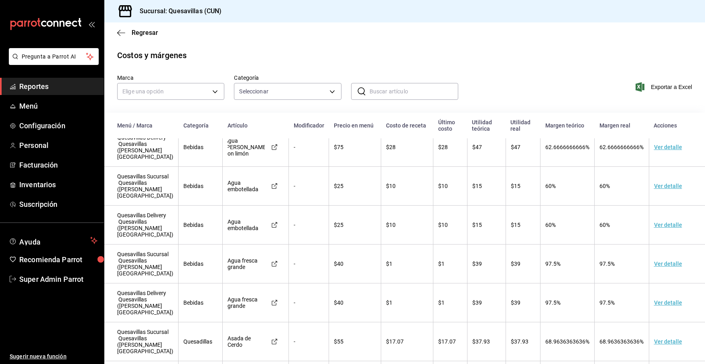
scroll to position [295, 0]
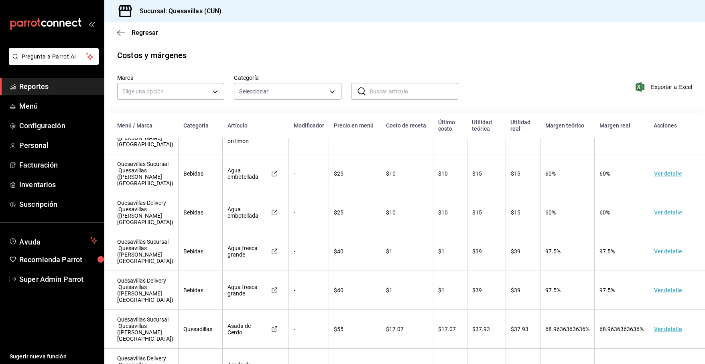
drag, startPoint x: 382, startPoint y: 148, endPoint x: 403, endPoint y: 143, distance: 21.7
click at [403, 143] on td "$28" at bounding box center [407, 134] width 52 height 39
click at [387, 149] on td "$28" at bounding box center [407, 134] width 52 height 39
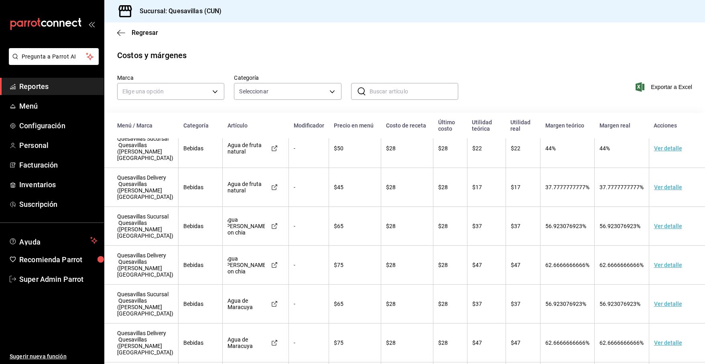
scroll to position [0, 0]
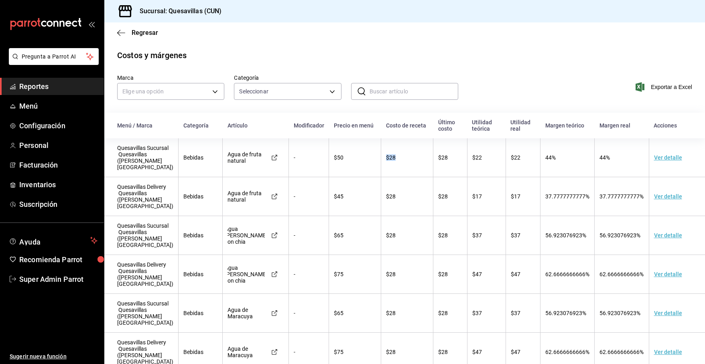
drag, startPoint x: 377, startPoint y: 159, endPoint x: 405, endPoint y: 151, distance: 29.2
click at [405, 151] on td "$28" at bounding box center [407, 157] width 52 height 39
drag, startPoint x: 431, startPoint y: 159, endPoint x: 451, endPoint y: 160, distance: 20.1
click at [451, 160] on td "$28" at bounding box center [450, 157] width 34 height 39
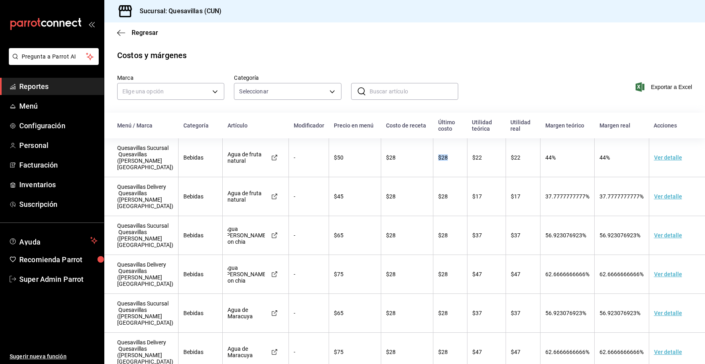
click at [451, 160] on td "$28" at bounding box center [450, 157] width 34 height 39
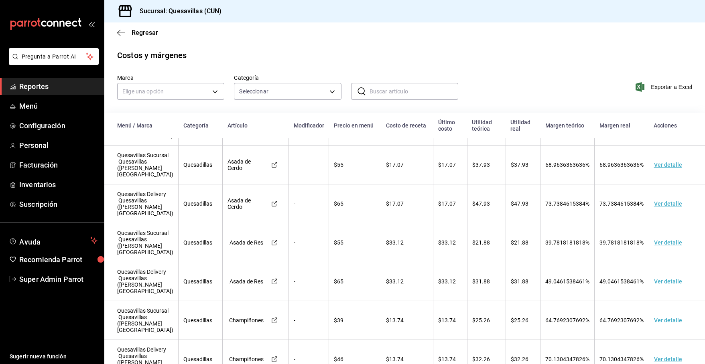
scroll to position [642, 0]
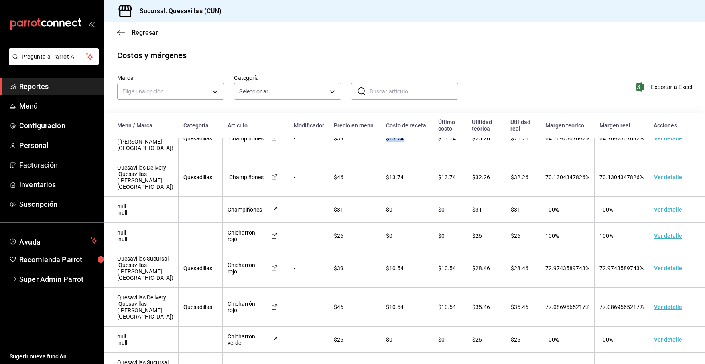
drag, startPoint x: 379, startPoint y: 167, endPoint x: 398, endPoint y: 164, distance: 18.7
click at [397, 158] on td "$13.74" at bounding box center [407, 138] width 52 height 39
click at [399, 158] on td "$13.74" at bounding box center [407, 138] width 52 height 39
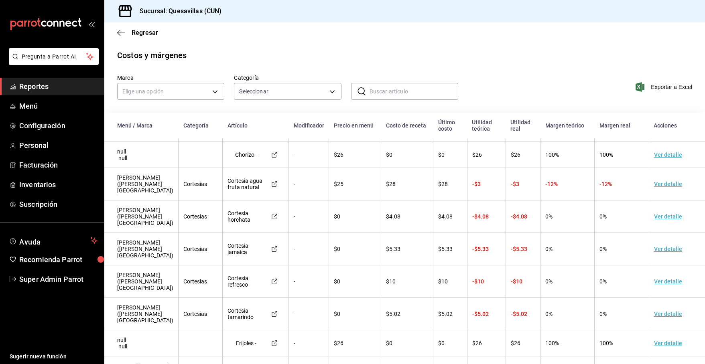
scroll to position [1123, 0]
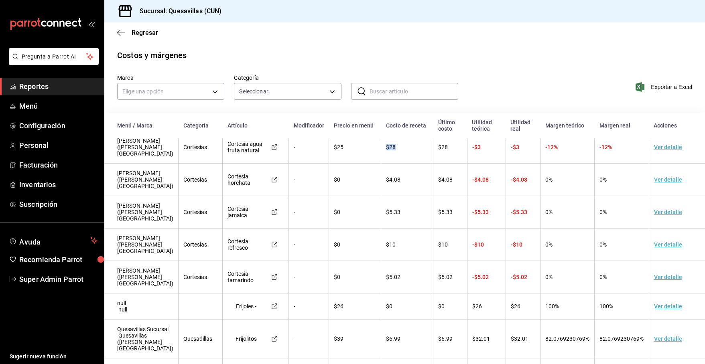
drag, startPoint x: 380, startPoint y: 195, endPoint x: 397, endPoint y: 192, distance: 17.9
click at [397, 164] on td "$28" at bounding box center [407, 147] width 52 height 32
drag, startPoint x: 466, startPoint y: 198, endPoint x: 547, endPoint y: 201, distance: 80.2
click at [545, 164] on tr "Cortesias Quesavillas ([PERSON_NAME][GEOGRAPHIC_DATA]) Cortesias Cortesia agua …" at bounding box center [404, 147] width 600 height 32
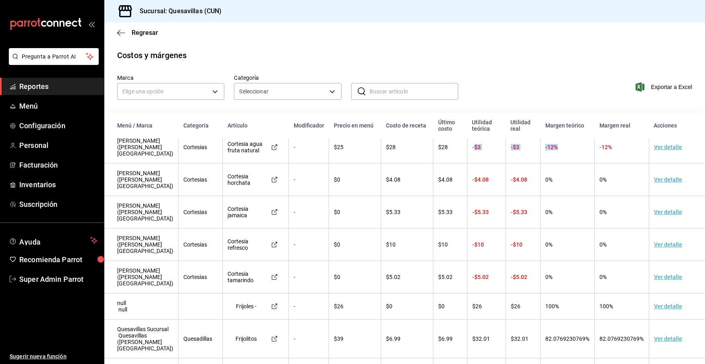
click at [546, 164] on td "-12%" at bounding box center [567, 147] width 54 height 32
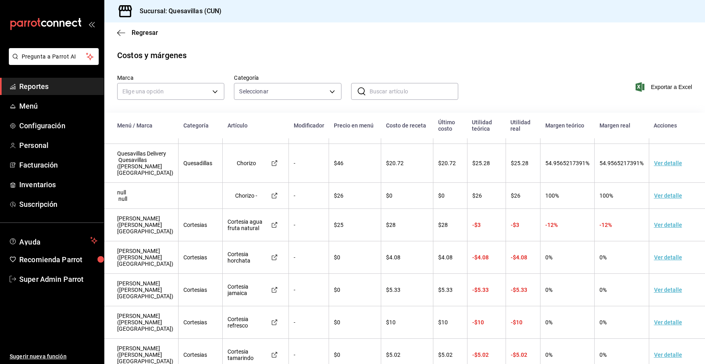
scroll to position [1043, 0]
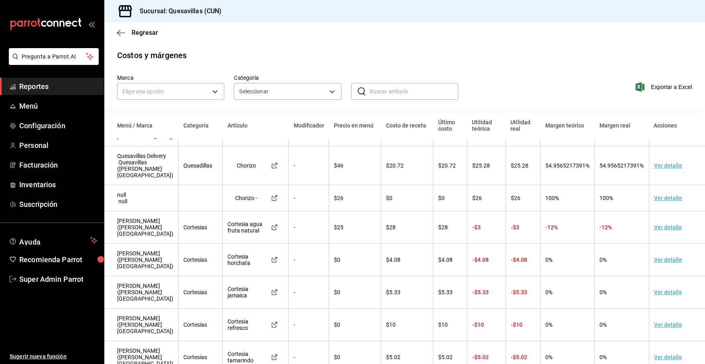
click at [578, 44] on main "Regresar Costos y márgenes Marca Elige una opción Categoría Seleccionar ​ ​ Exp…" at bounding box center [404, 228] width 600 height 412
